Goal: Check status: Check status

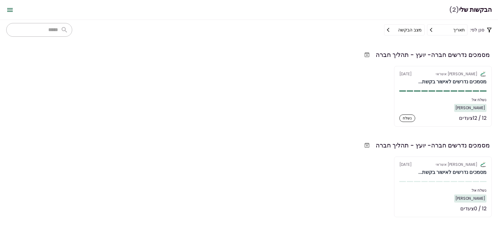
click at [293, 158] on div "אלטשולר שחם אשראי [DATE] מסמכים נדרשים לאישור בקשת... נשלח אל: [PERSON_NAME] 12…" at bounding box center [248, 186] width 485 height 61
drag, startPoint x: 497, startPoint y: 68, endPoint x: 492, endPoint y: 88, distance: 20.3
click at [492, 88] on section "מסמכים נדרשים חברה- יועץ - תהליך חברה אלטשולר שחם אשראי [DATE] מסמכים נדרשים לא…" at bounding box center [249, 139] width 498 height 198
click at [334, 174] on div "אלטשולר שחם אשראי [DATE] מסמכים נדרשים לאישור בקשת... נשלח אל: [PERSON_NAME] 12…" at bounding box center [248, 186] width 485 height 61
click at [329, 170] on div "אלטשולר שחם אשראי [DATE] מסמכים נדרשים לאישור בקשת... נשלח אל: [PERSON_NAME] 12…" at bounding box center [248, 186] width 485 height 61
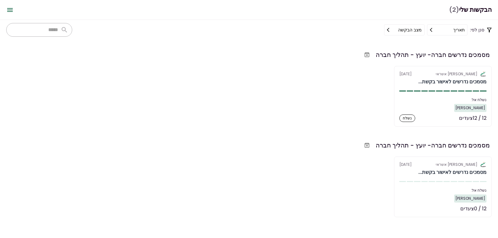
click at [400, 27] on button "מצב הבקשה" at bounding box center [404, 29] width 40 height 11
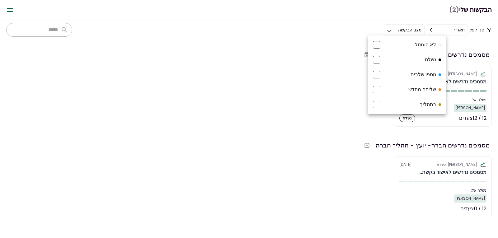
click at [396, 30] on div at bounding box center [249, 119] width 498 height 238
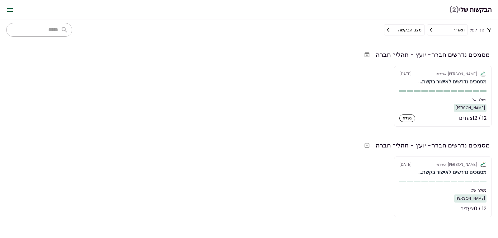
click at [396, 30] on button "מצב הבקשה" at bounding box center [404, 29] width 40 height 11
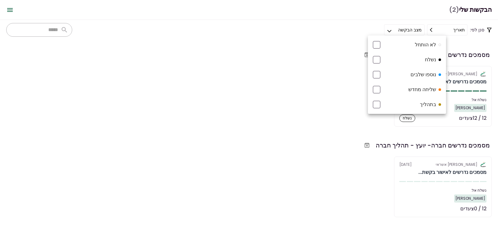
click at [379, 71] on div at bounding box center [376, 74] width 7 height 7
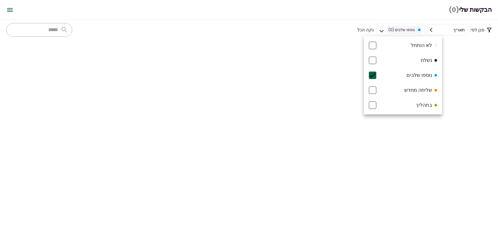
click at [376, 63] on li "נשלח" at bounding box center [403, 60] width 78 height 15
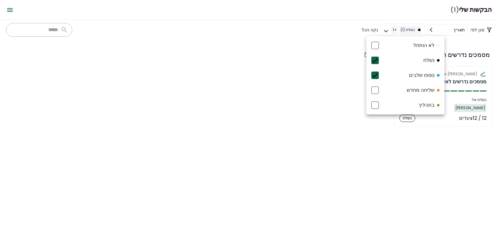
click at [377, 71] on li "נוספו שלבים" at bounding box center [405, 75] width 78 height 15
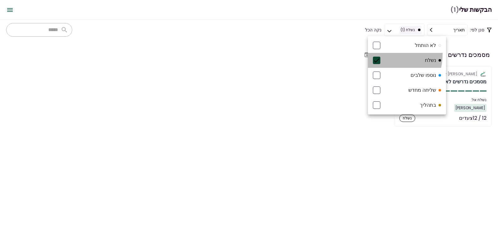
click at [379, 54] on li "נשלח" at bounding box center [407, 60] width 78 height 15
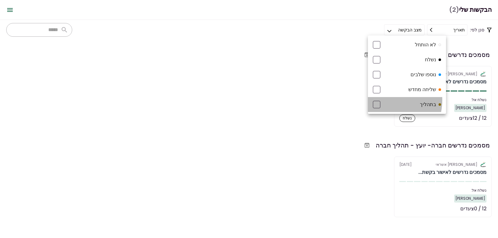
click at [379, 100] on li "בתהליך" at bounding box center [407, 104] width 78 height 15
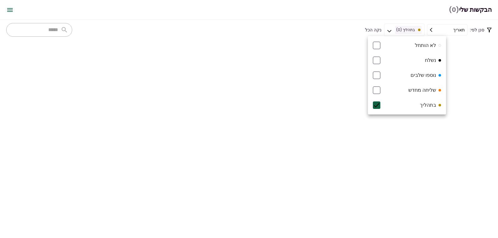
click at [379, 100] on li "בתהליך" at bounding box center [407, 105] width 78 height 15
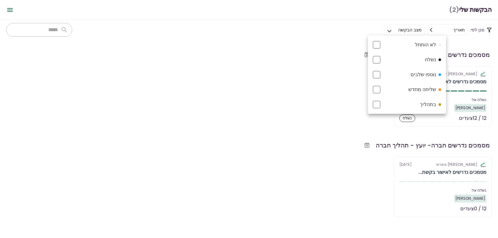
click at [337, 38] on div at bounding box center [249, 119] width 498 height 238
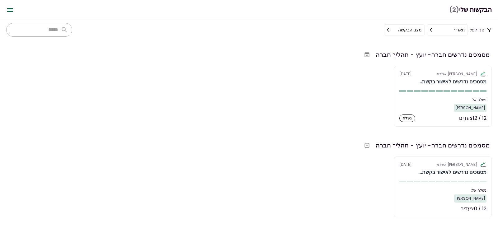
click at [277, 60] on div "מסמכים נדרשים חברה- יועץ - תהליך חברה אלטשולר שחם אשראי [DATE] מסמכים נדרשים לא…" at bounding box center [248, 87] width 485 height 77
